Goal: Book appointment/travel/reservation

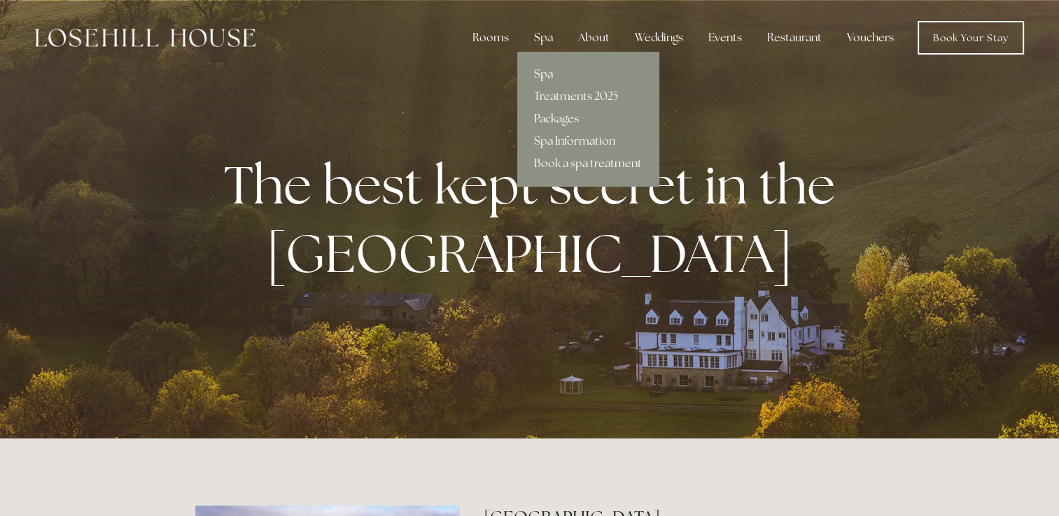
click at [553, 117] on link "Packages" at bounding box center [587, 119] width 141 height 22
click at [549, 71] on link "Spa" at bounding box center [587, 74] width 141 height 22
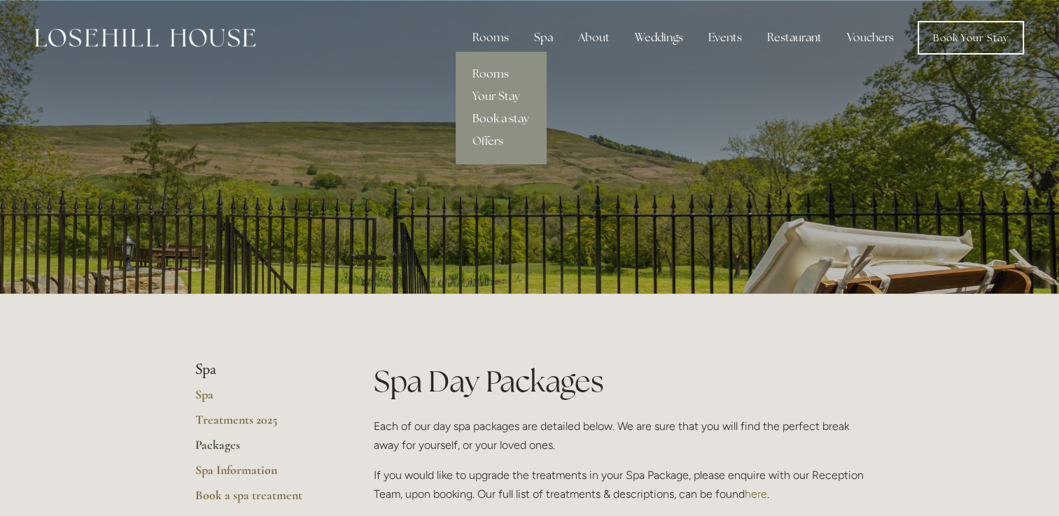
click at [495, 118] on link "Book a stay" at bounding box center [501, 119] width 90 height 22
